Goal: Information Seeking & Learning: Compare options

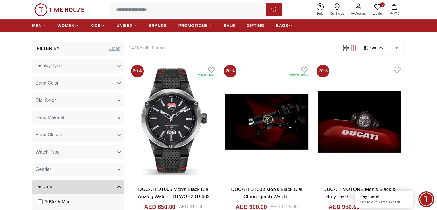
scroll to position [230, 0]
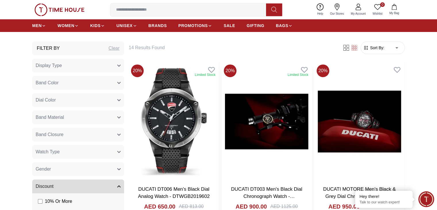
click at [232, 95] on img at bounding box center [267, 121] width 90 height 119
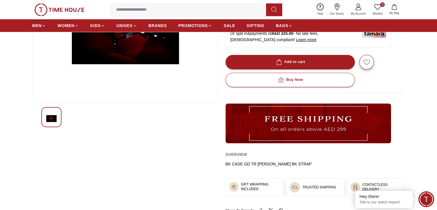
scroll to position [172, 0]
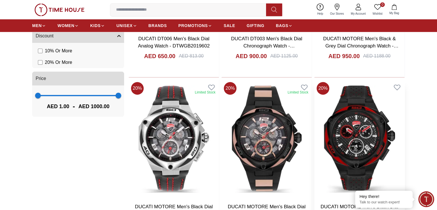
scroll to position [374, 0]
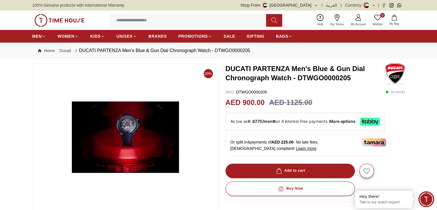
click at [131, 124] on img at bounding box center [125, 137] width 177 height 138
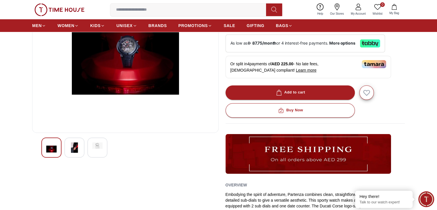
scroll to position [144, 0]
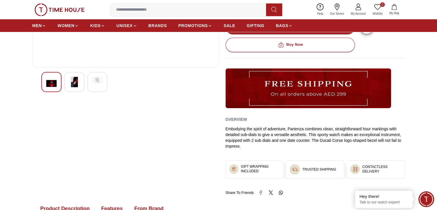
click at [72, 73] on div at bounding box center [74, 82] width 20 height 20
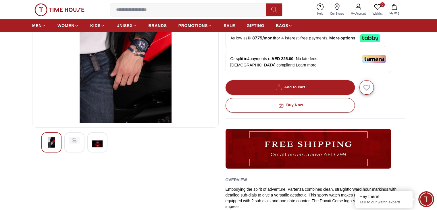
scroll to position [0, 0]
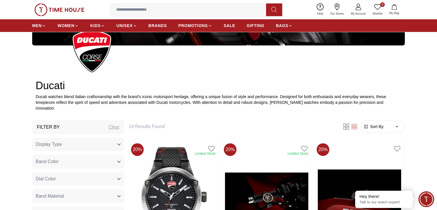
scroll to position [230, 0]
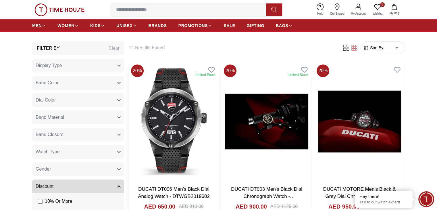
click at [153, 98] on img at bounding box center [174, 121] width 90 height 119
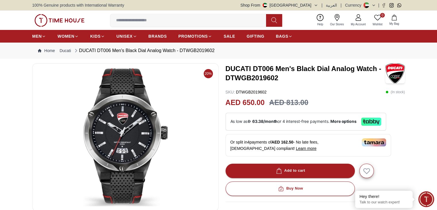
click at [120, 127] on img at bounding box center [125, 137] width 177 height 138
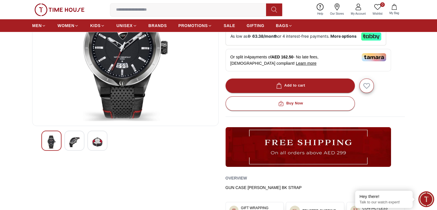
scroll to position [86, 0]
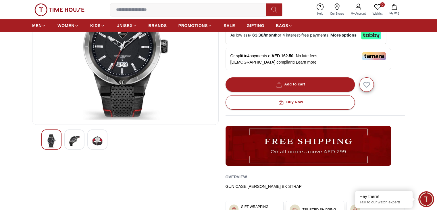
click at [76, 137] on img at bounding box center [74, 140] width 10 height 13
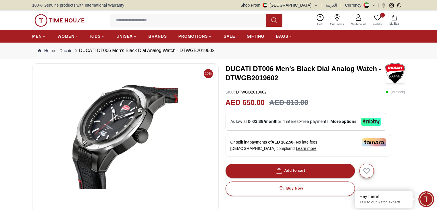
scroll to position [29, 0]
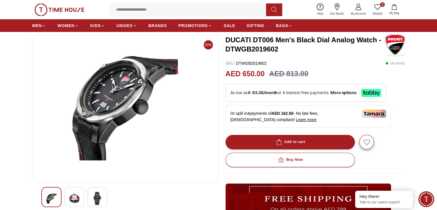
click at [94, 198] on img at bounding box center [97, 198] width 10 height 13
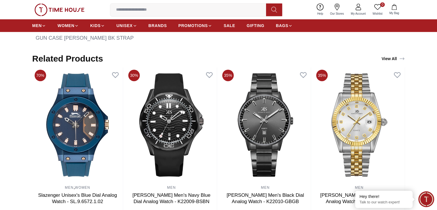
scroll to position [316, 0]
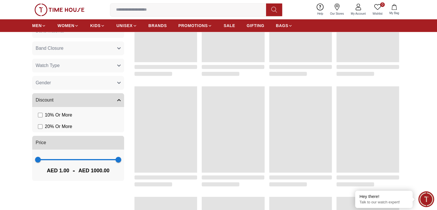
scroll to position [230, 0]
